Goal: Task Accomplishment & Management: Manage account settings

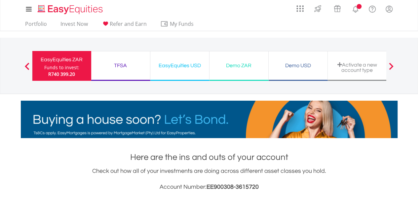
scroll to position [64, 126]
click at [30, 20] on ul "Portfolio Invest Now Refer and Earn My Funds Fund your accounts Withdraw Money …" at bounding box center [112, 24] width 182 height 13
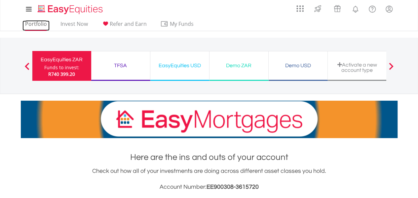
click at [32, 27] on link "Portfolio" at bounding box center [35, 26] width 27 height 10
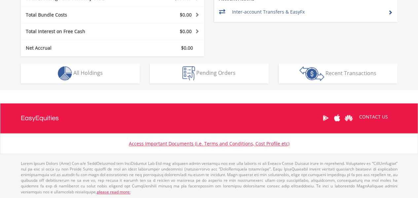
scroll to position [64, 126]
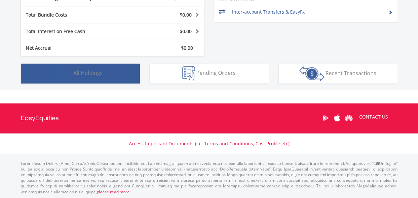
click at [107, 80] on button "Holdings All Holdings" at bounding box center [80, 74] width 119 height 20
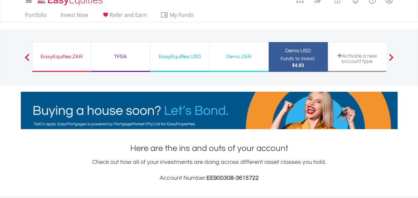
scroll to position [1, 0]
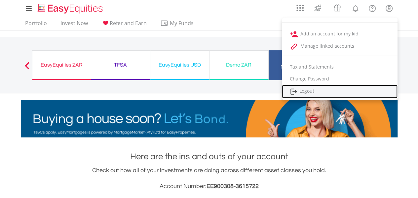
click at [317, 92] on link "Logout" at bounding box center [340, 92] width 116 height 14
